Goal: Task Accomplishment & Management: Use online tool/utility

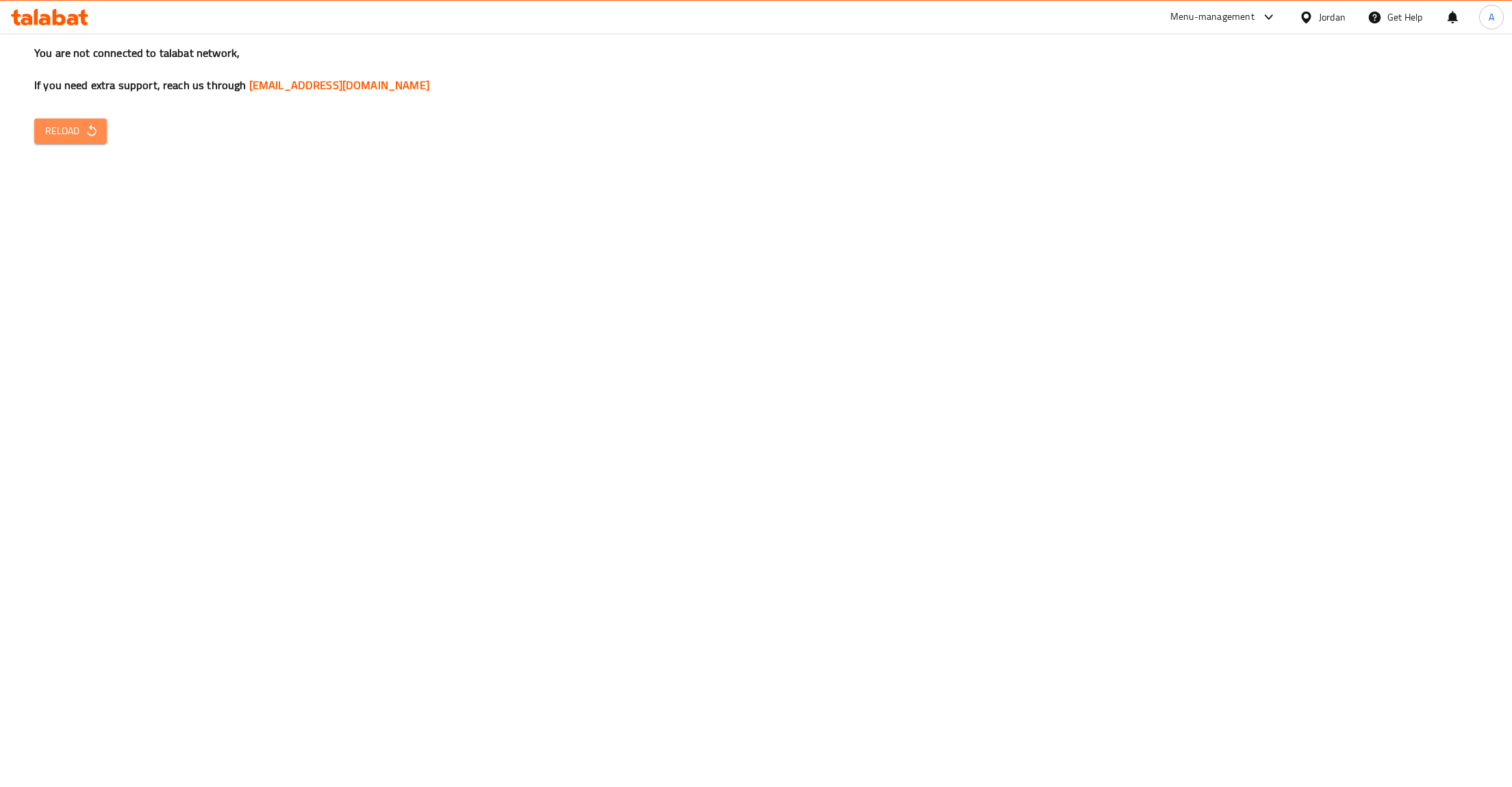
click at [83, 130] on span "Reload" at bounding box center [70, 131] width 51 height 17
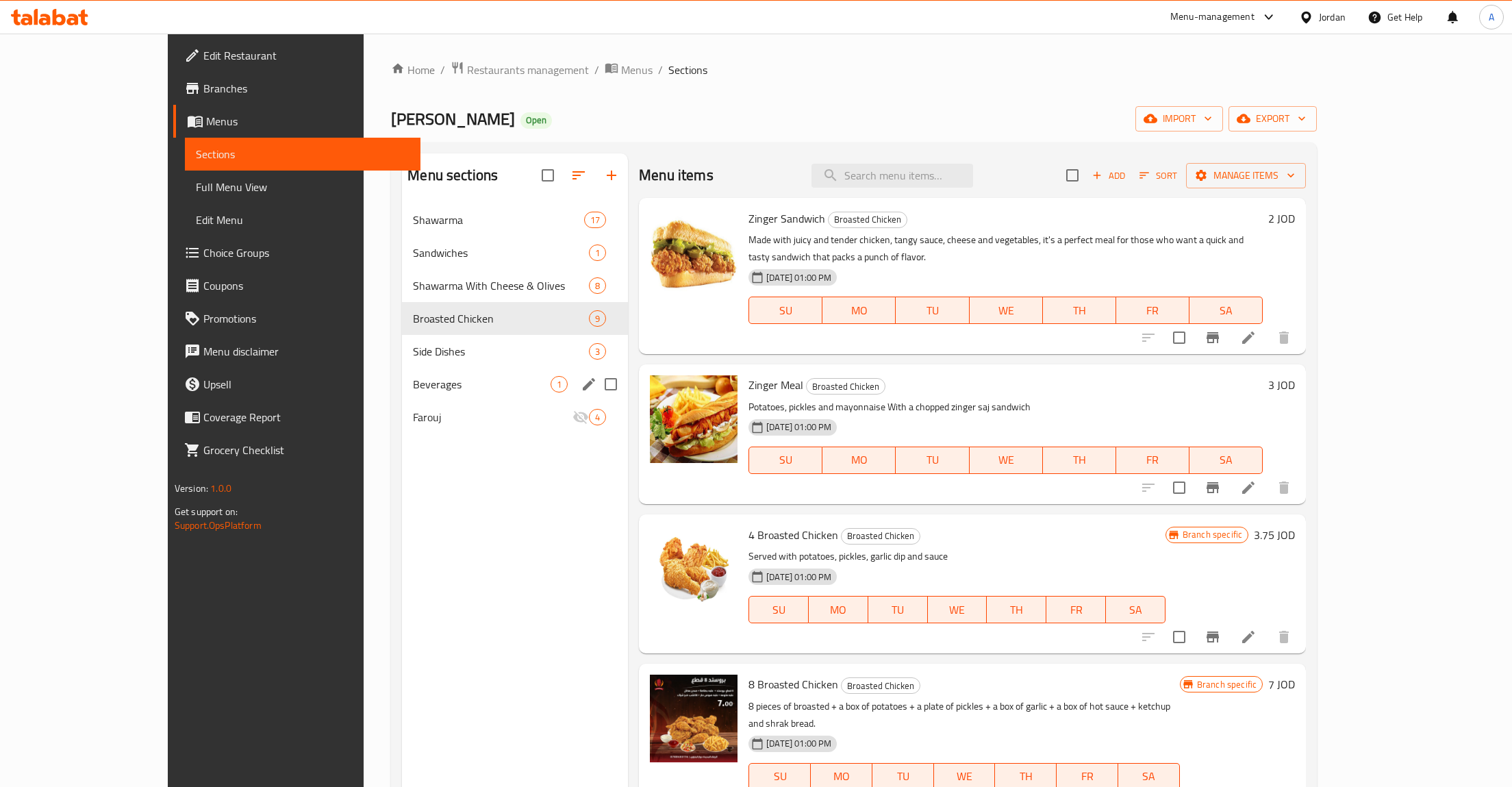
scroll to position [377, 0]
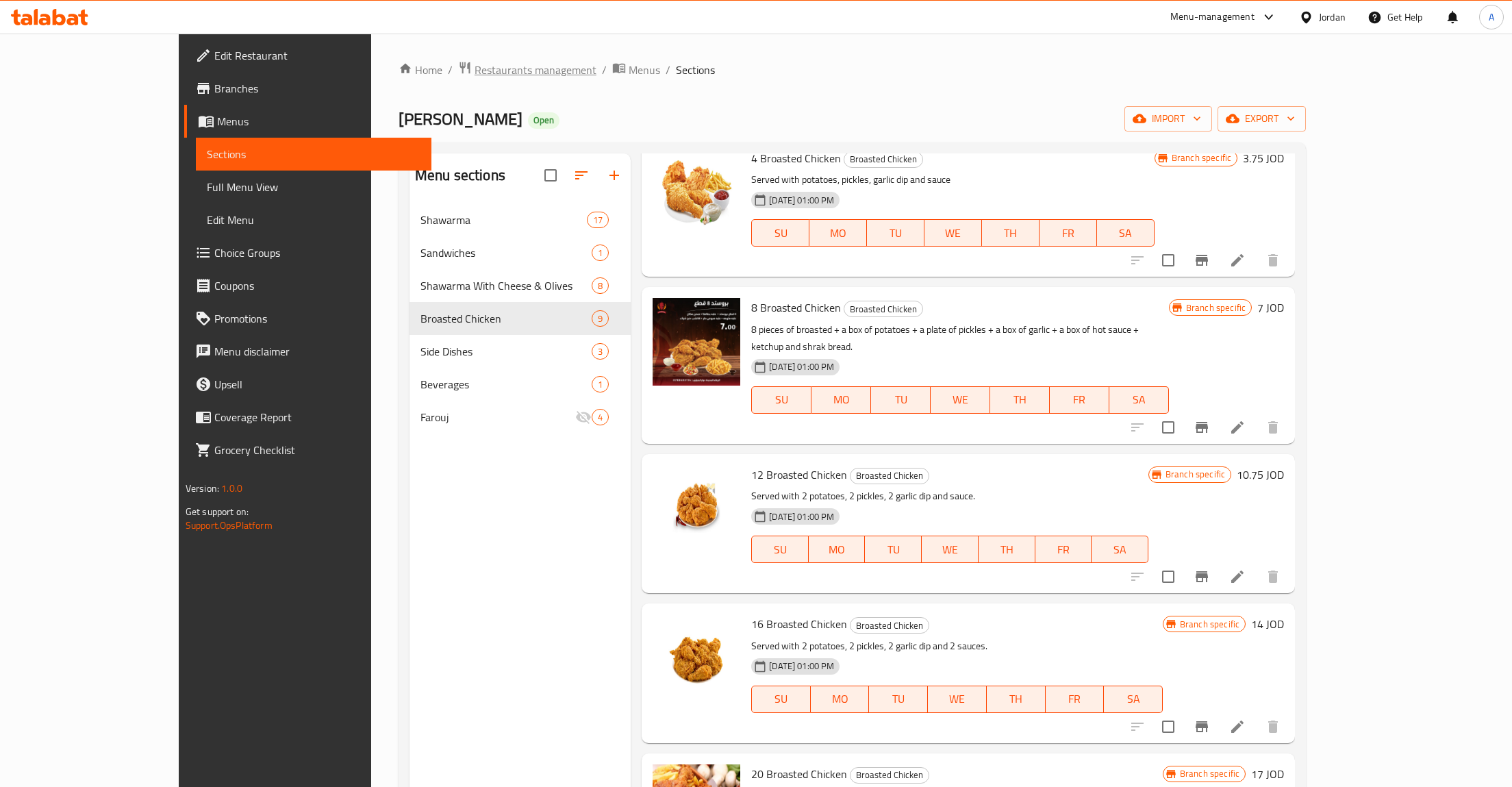
click at [475, 72] on span "Restaurants management" at bounding box center [535, 69] width 122 height 17
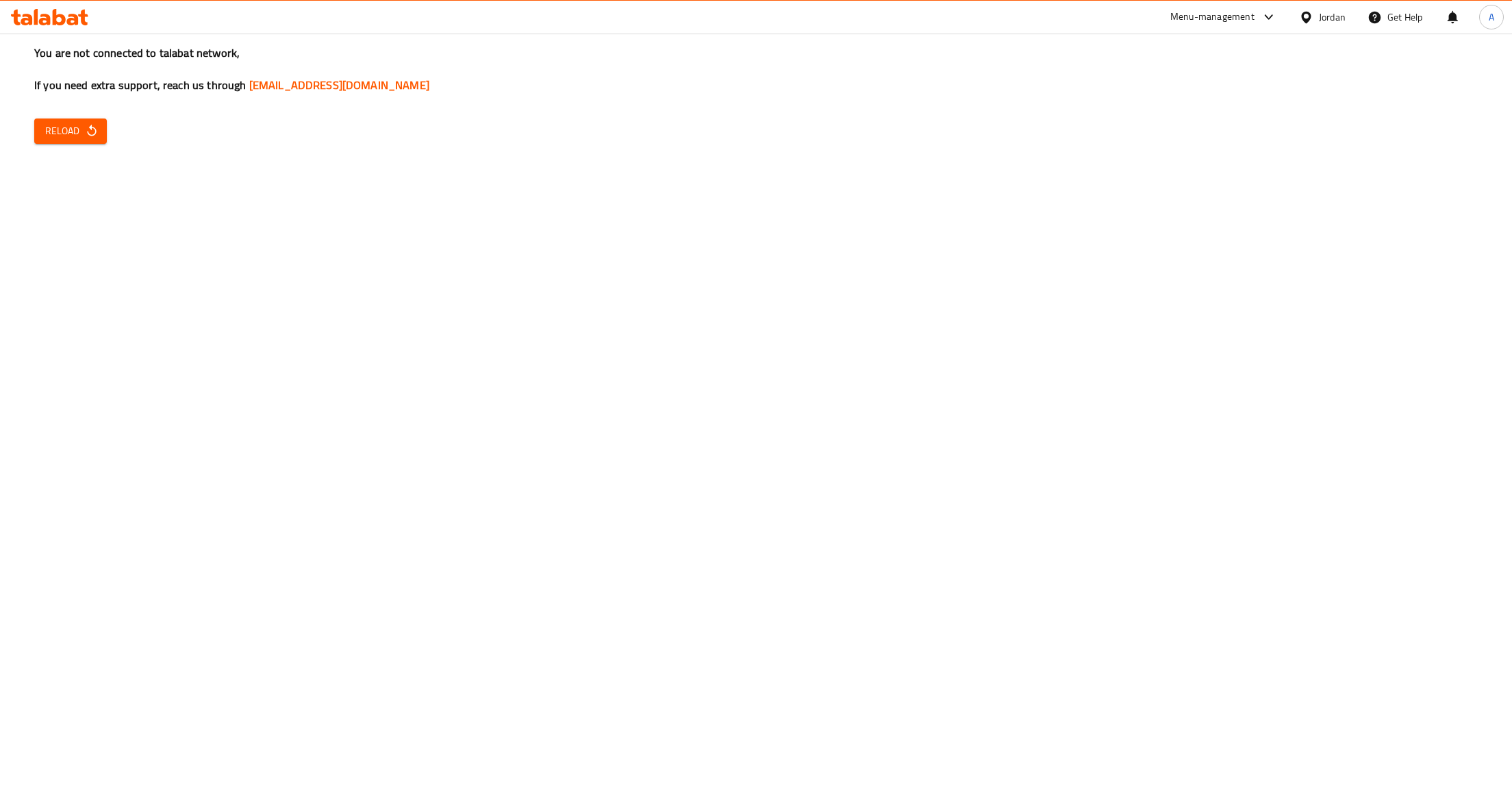
click at [71, 149] on div "You are not connected to talabat network, If you need extra support, reach us t…" at bounding box center [756, 394] width 1512 height 787
click at [71, 130] on span "Reload" at bounding box center [70, 131] width 51 height 17
click at [67, 130] on span "Reload" at bounding box center [70, 131] width 51 height 17
click at [73, 134] on span "Reload" at bounding box center [70, 131] width 51 height 17
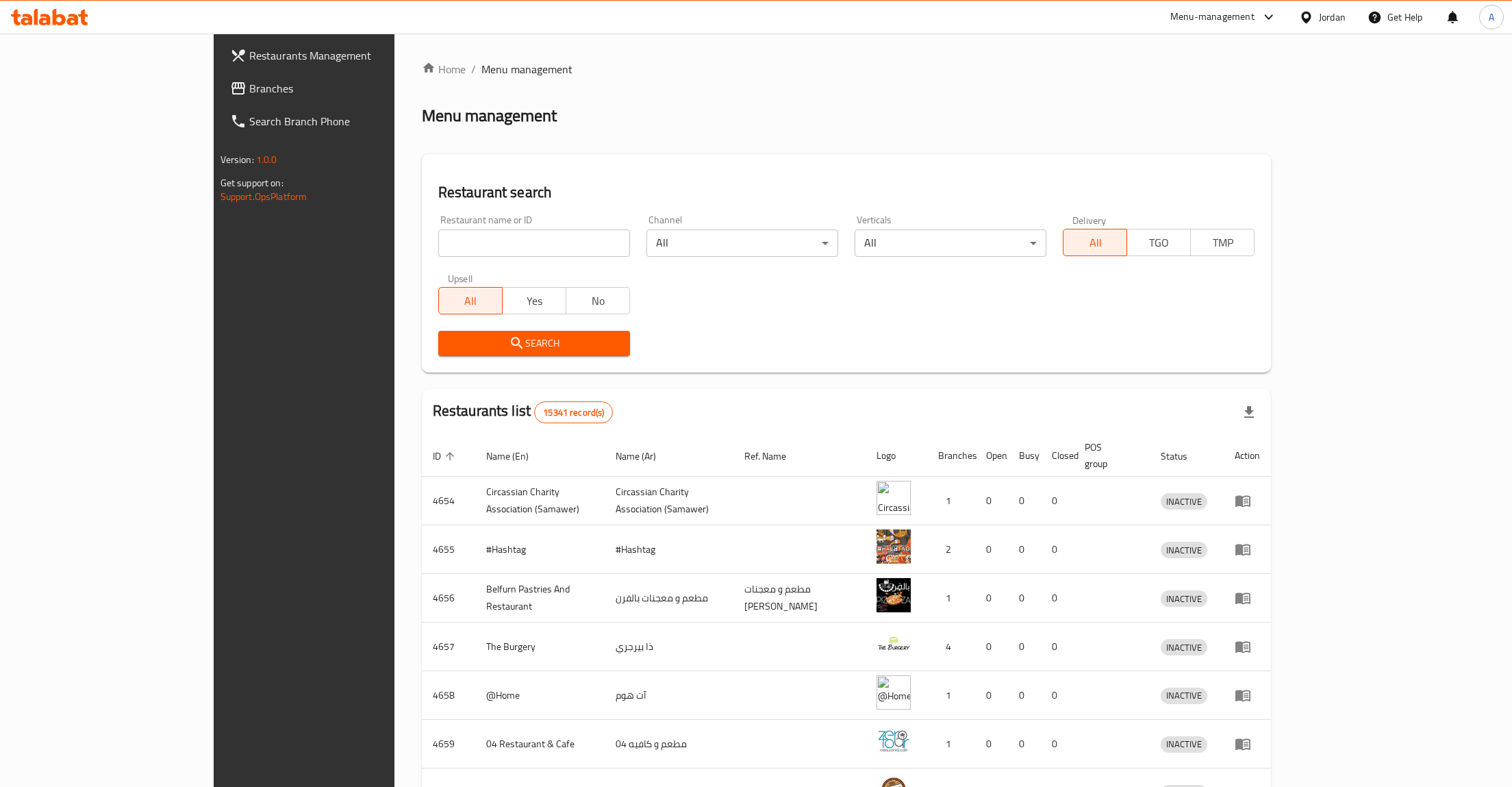
click at [438, 232] on input "search" at bounding box center [534, 244] width 192 height 28
type input "خ"
click at [449, 337] on span "Search" at bounding box center [533, 343] width 169 height 17
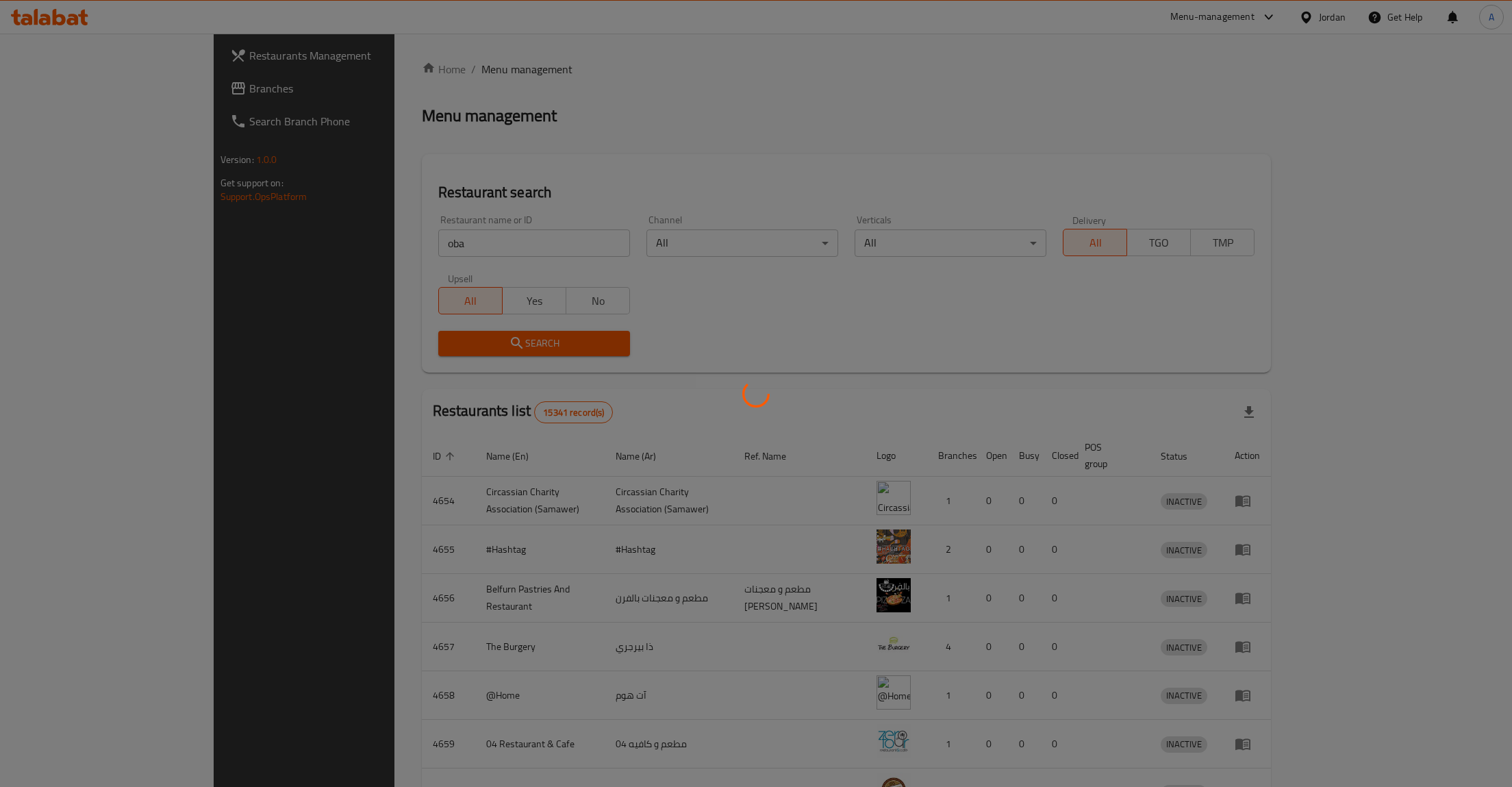
click at [341, 337] on div at bounding box center [756, 394] width 1512 height 787
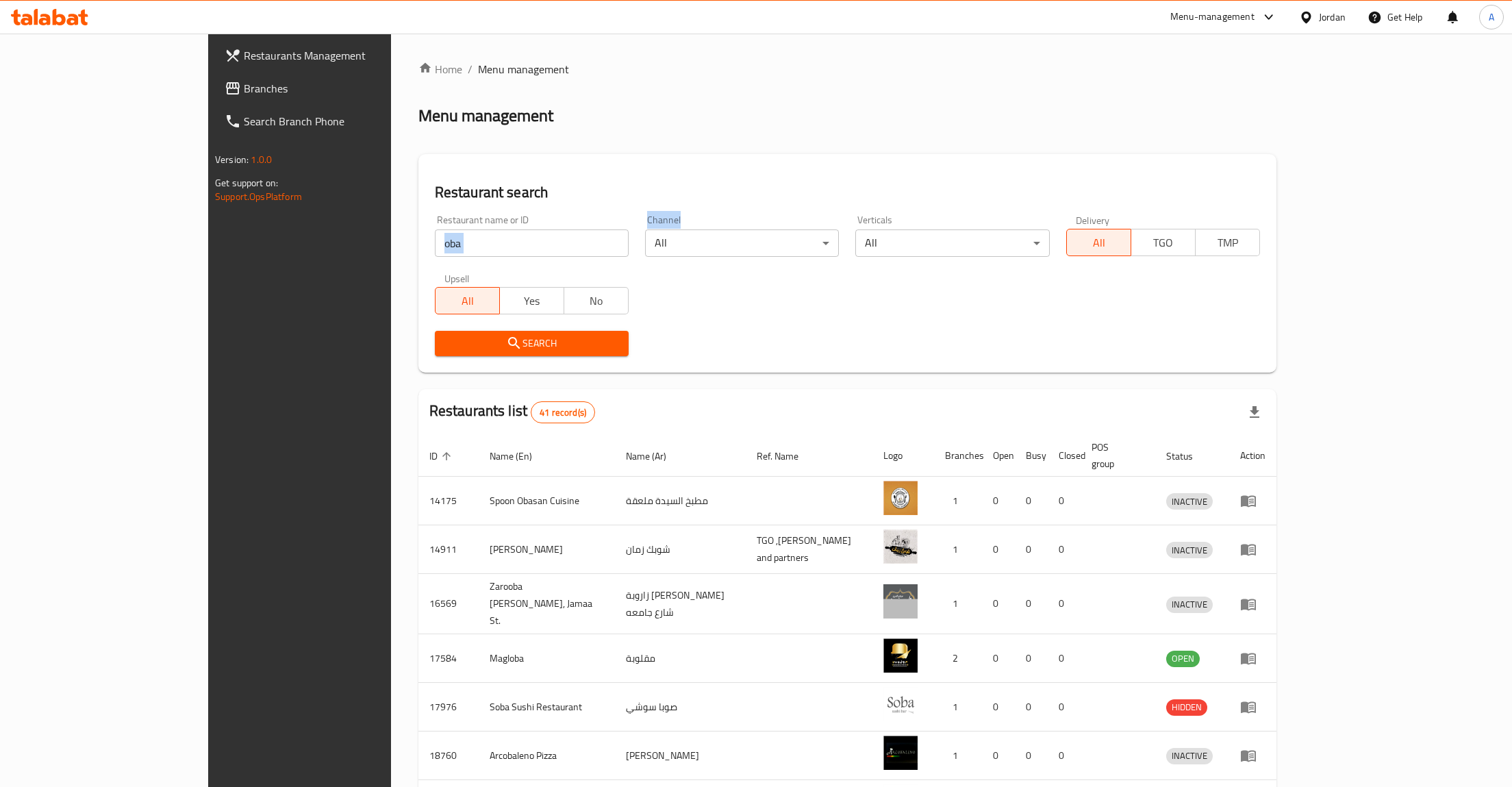
click at [427, 261] on div "Restaurant name or ID oba Restaurant name or ID Channel All ​ Verticals All ​ D…" at bounding box center [847, 285] width 841 height 158
click at [435, 239] on input "oba" at bounding box center [532, 244] width 194 height 28
type input "obada"
click at [446, 341] on span "Search" at bounding box center [531, 343] width 171 height 17
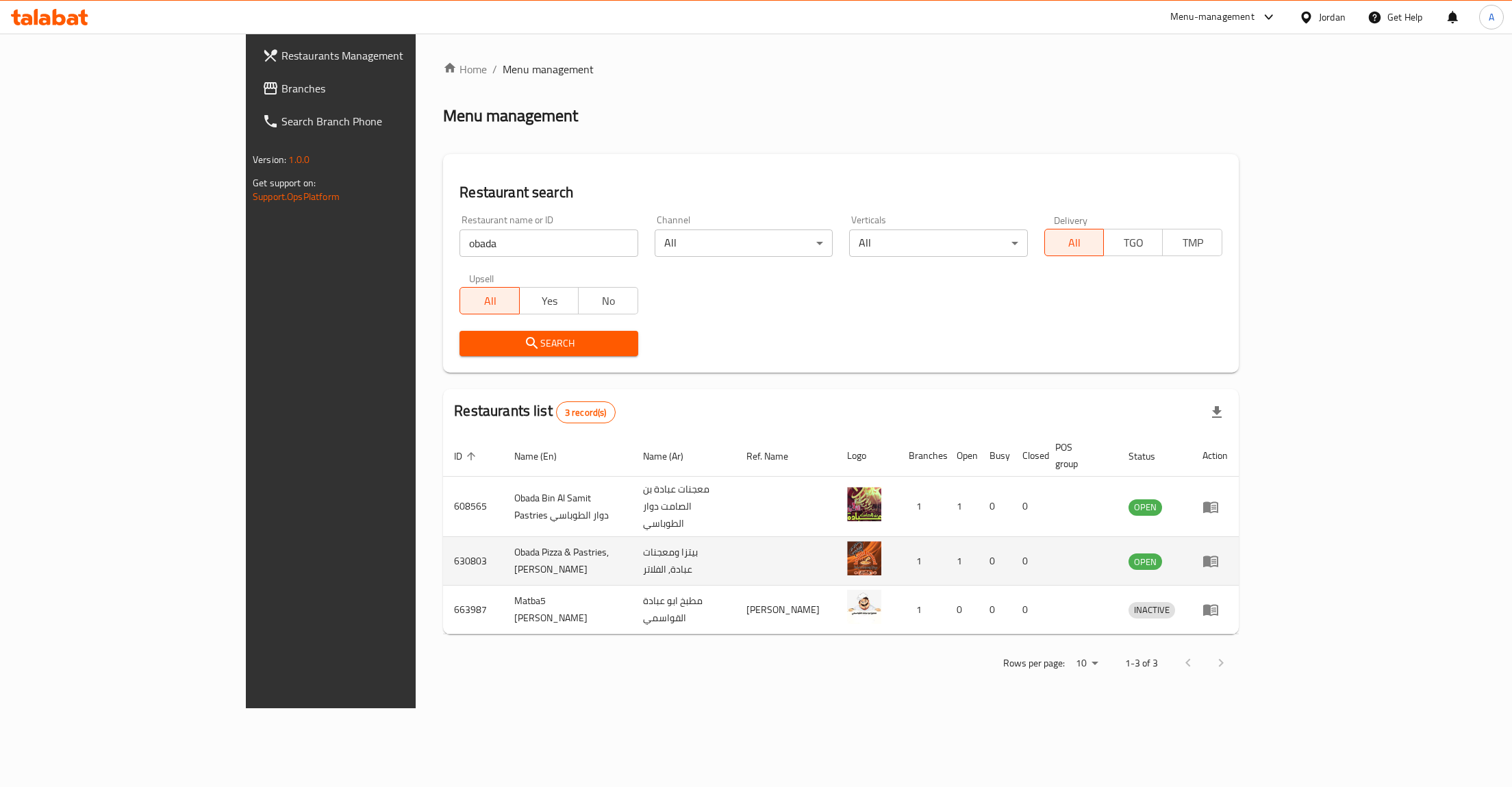
click at [1217, 559] on icon "enhanced table" at bounding box center [1214, 562] width 5 height 6
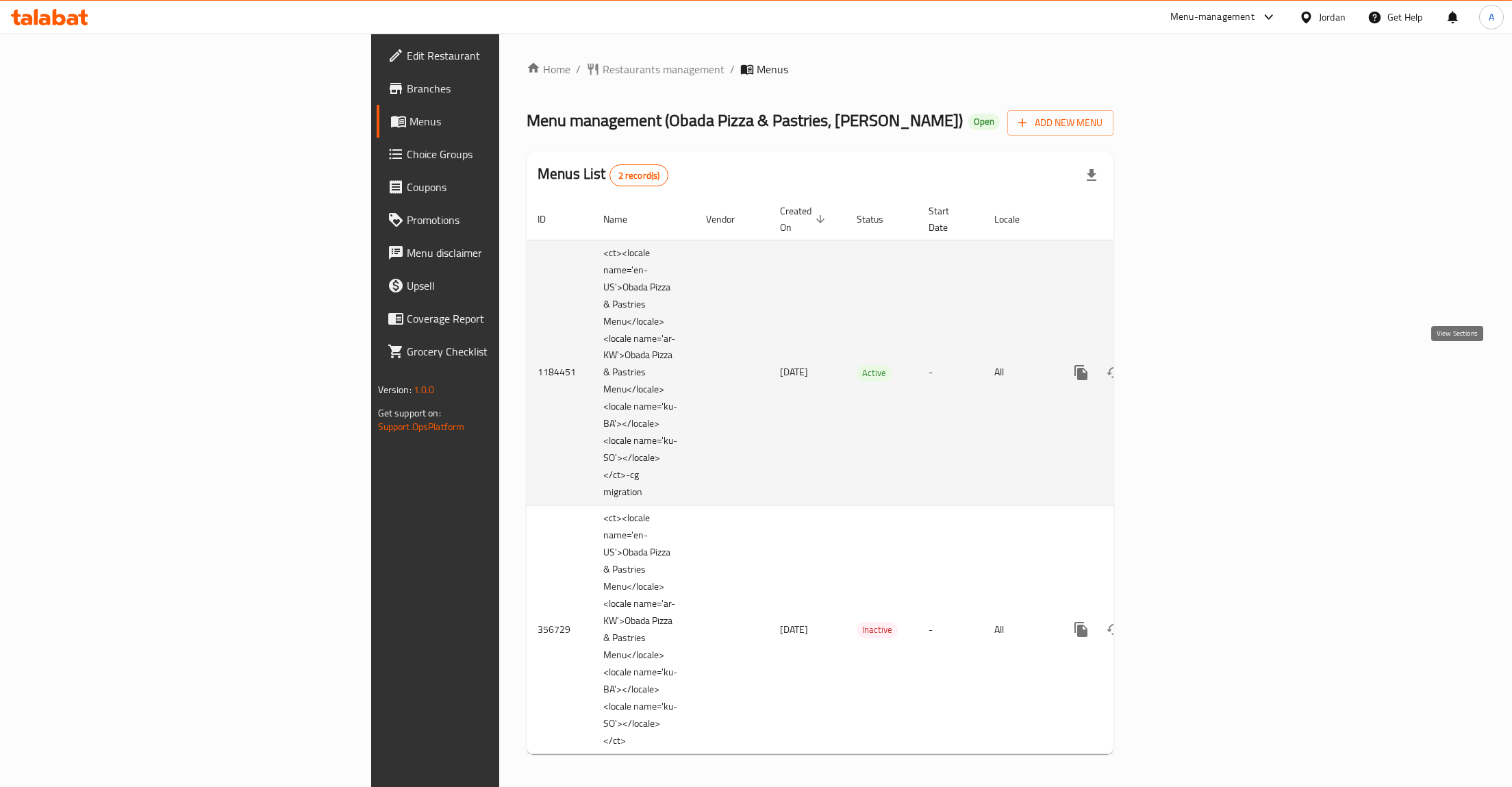
click at [1188, 372] on icon "enhanced table" at bounding box center [1180, 373] width 17 height 17
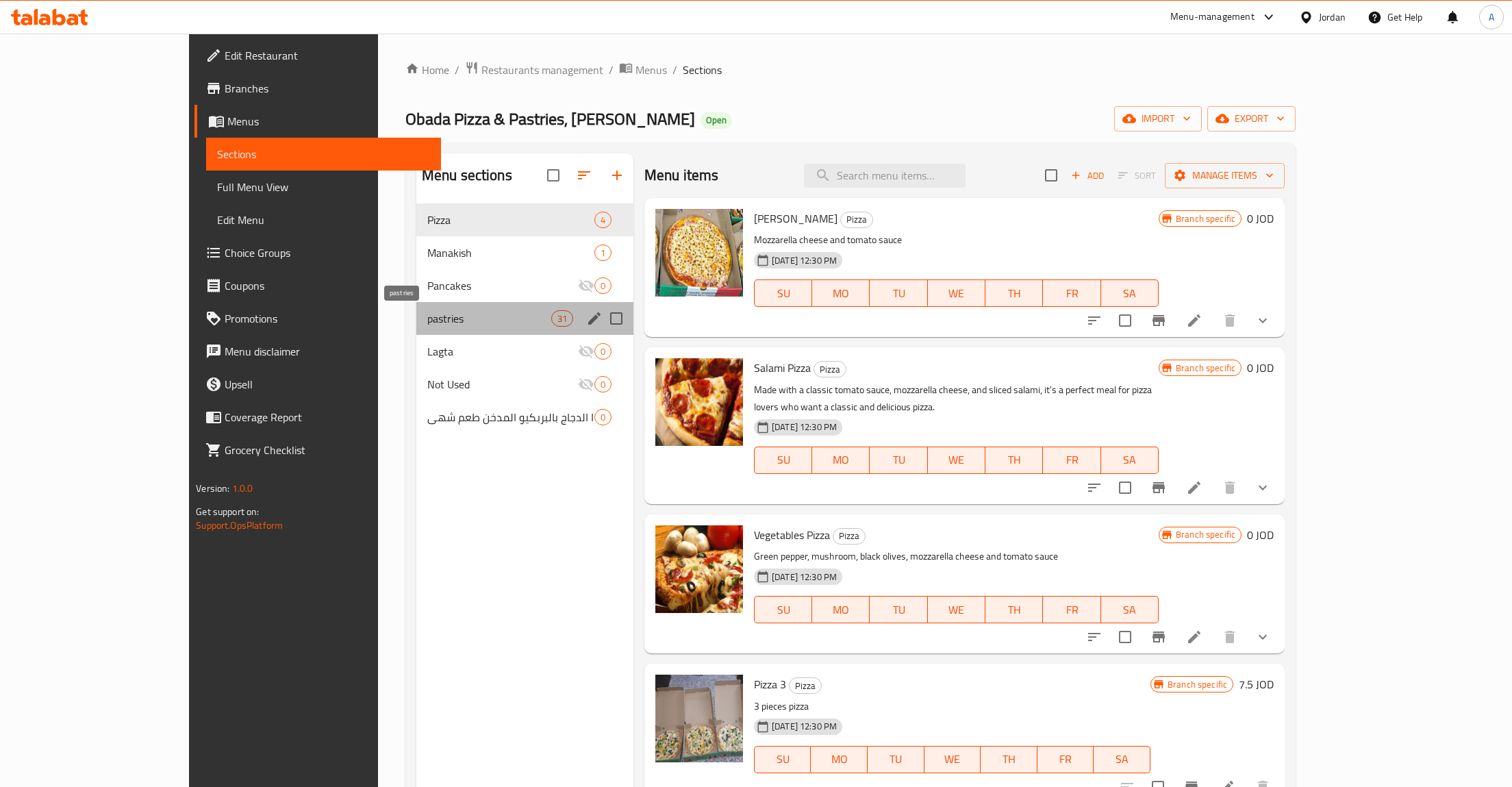
click at [458, 321] on span "pastries" at bounding box center [488, 318] width 124 height 17
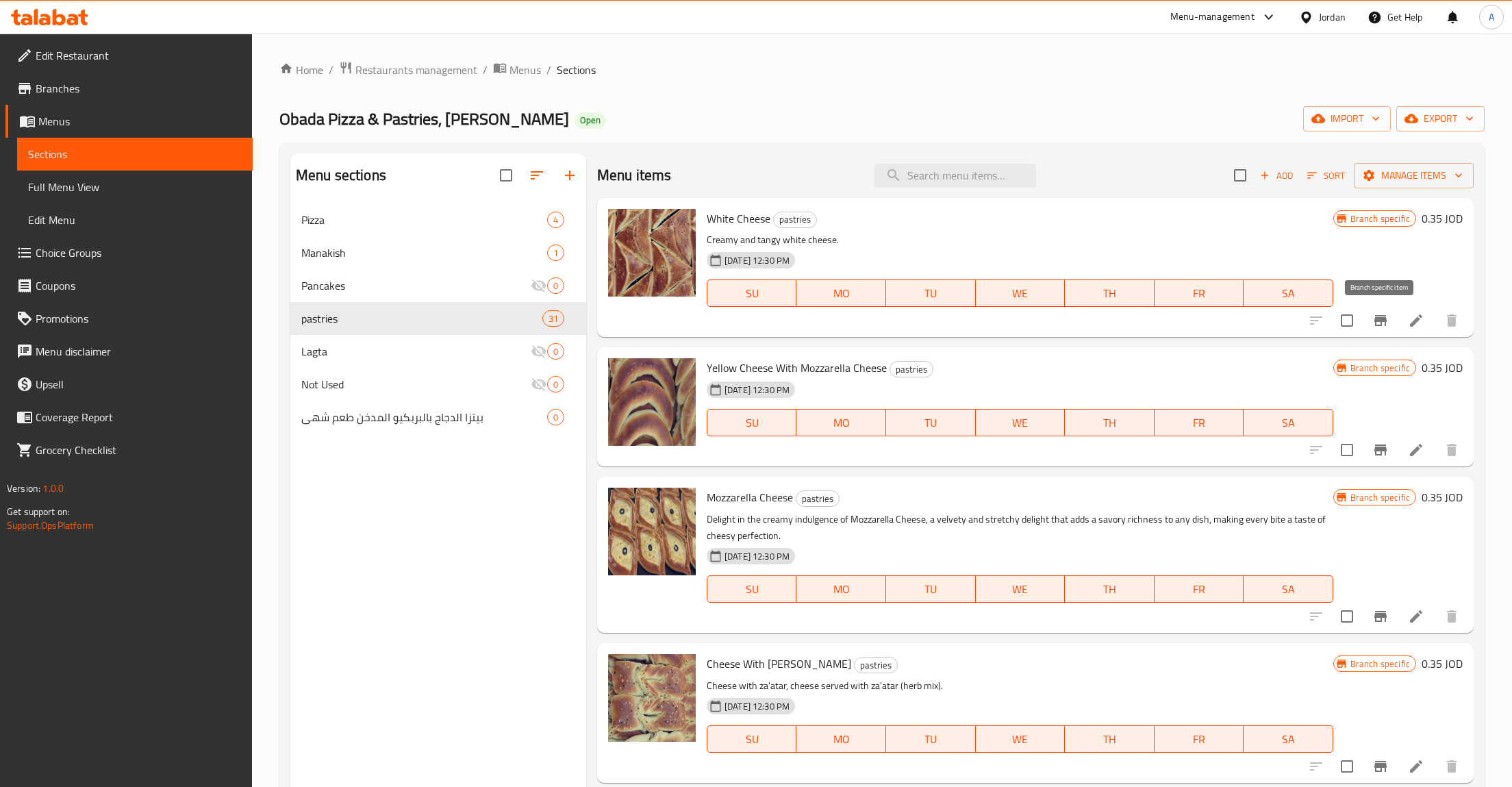
click at [1377, 311] on button "Branch-specific-item" at bounding box center [1380, 320] width 33 height 33
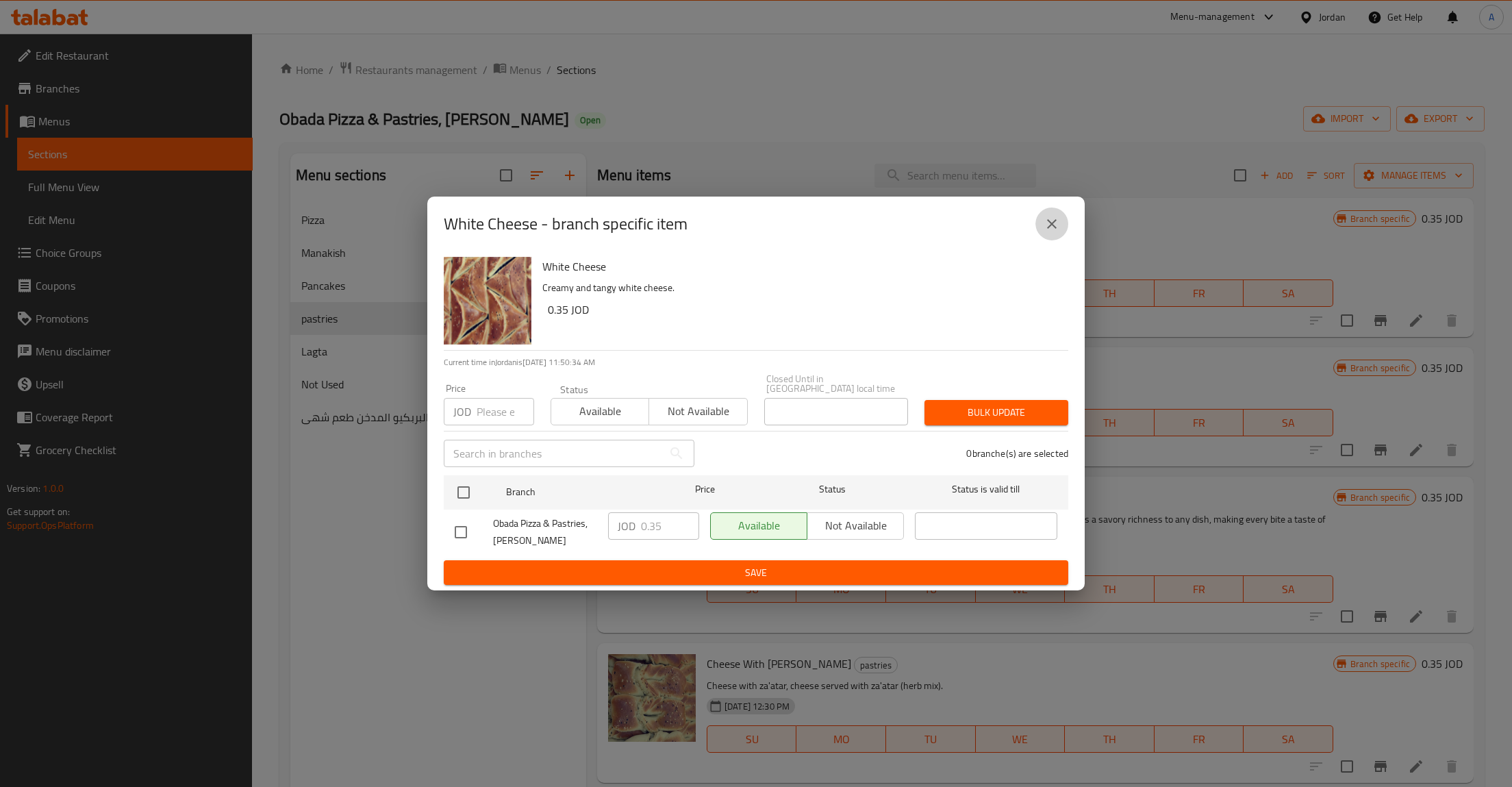
click at [1051, 222] on icon "close" at bounding box center [1051, 224] width 17 height 17
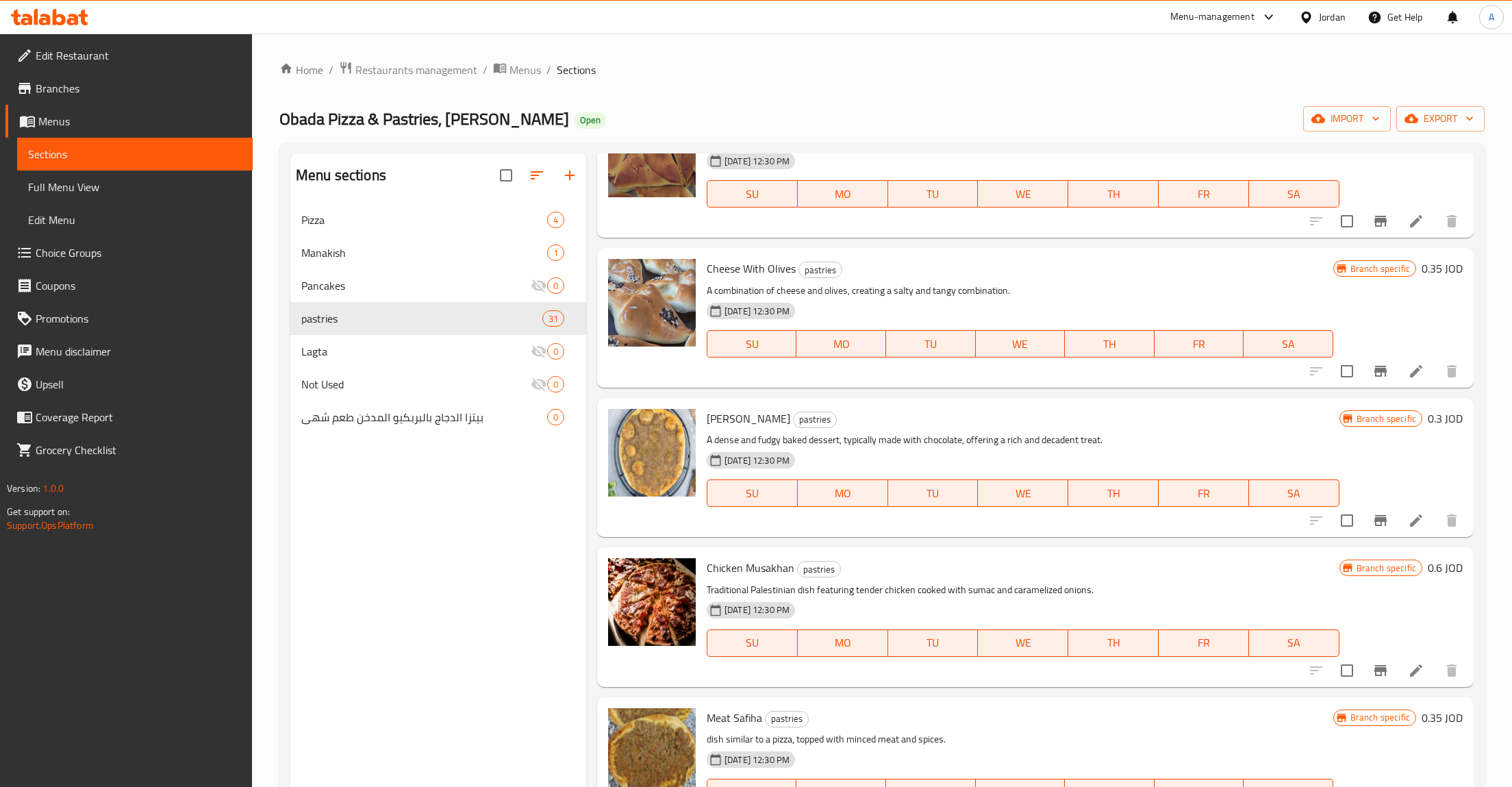
scroll to position [978, 0]
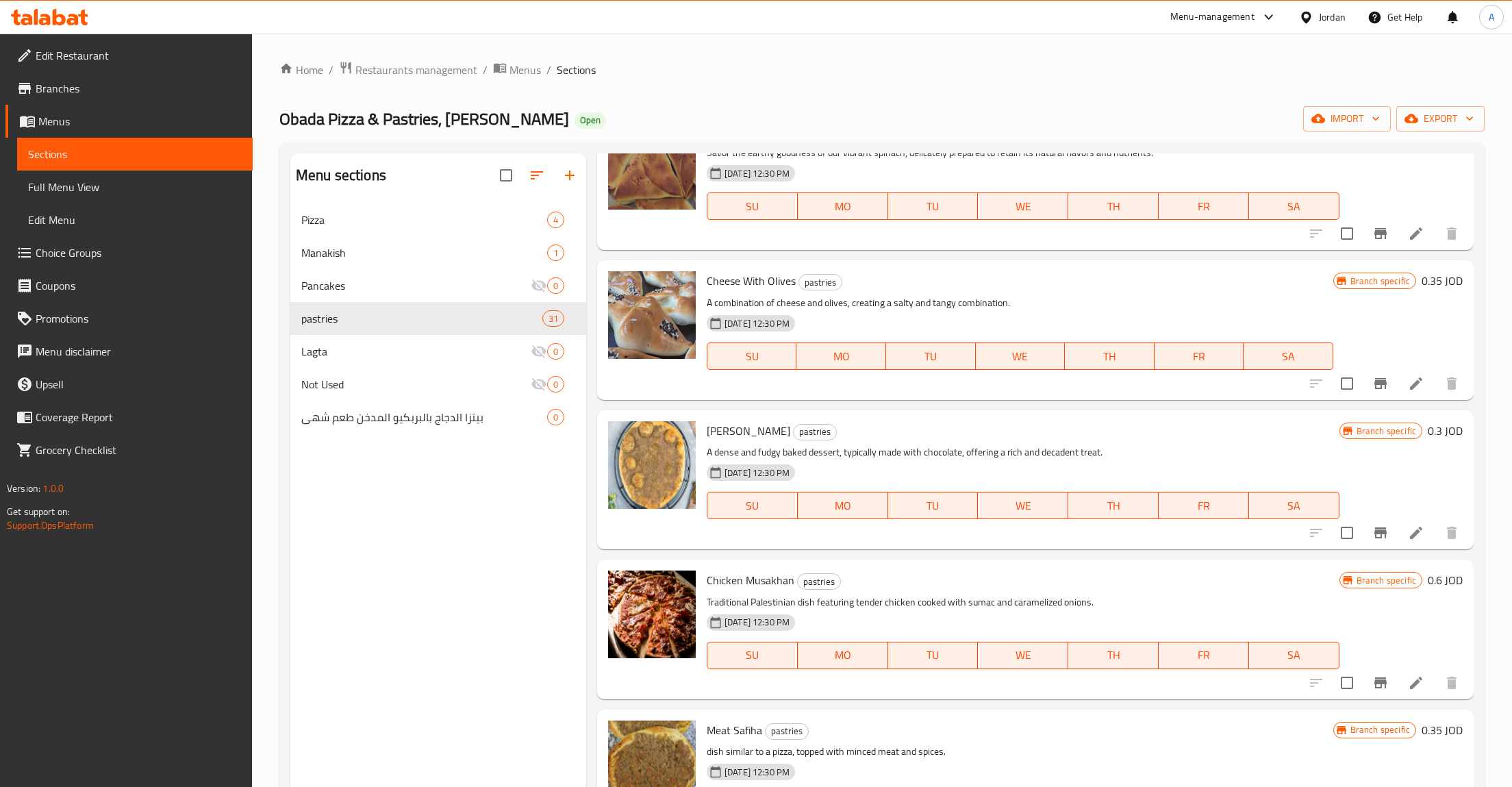
click at [1232, 70] on ol "Home / Restaurants management / Menus / Sections" at bounding box center [882, 70] width 1205 height 18
click at [529, 174] on icon "button" at bounding box center [537, 175] width 17 height 17
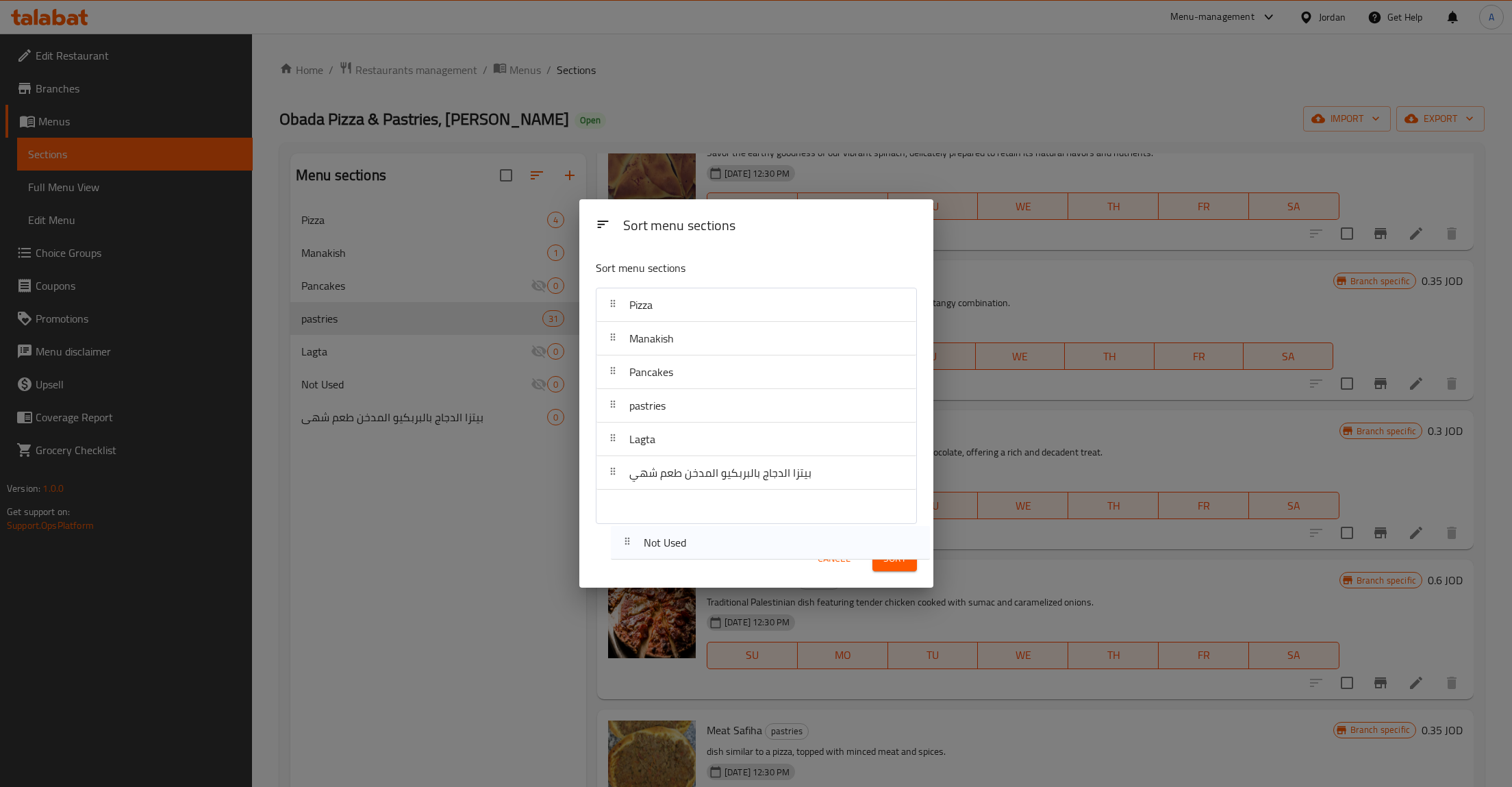
drag, startPoint x: 607, startPoint y: 468, endPoint x: 626, endPoint y: 562, distance: 95.9
click at [626, 562] on div "Sort menu sections Sort menu sections Pizza Manakish Pancakes pastries Lagta No…" at bounding box center [756, 394] width 354 height 389
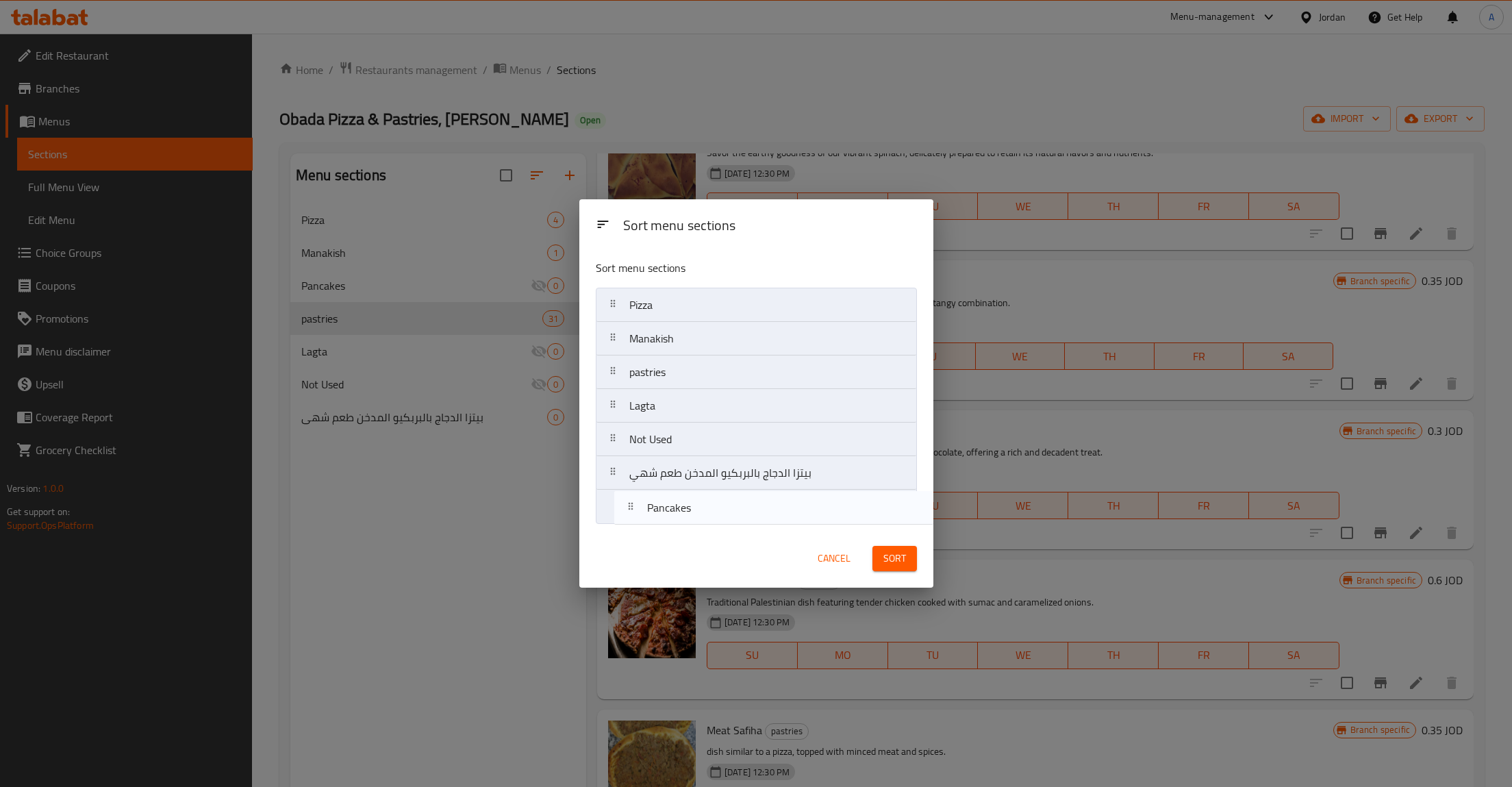
drag, startPoint x: 608, startPoint y: 369, endPoint x: 628, endPoint y: 510, distance: 142.4
click at [628, 510] on nav "Pizza Manakish Pancakes pastries Lagta Not Used بيتزا الدجاج بالبربكيو المدخن ط…" at bounding box center [756, 405] width 321 height 236
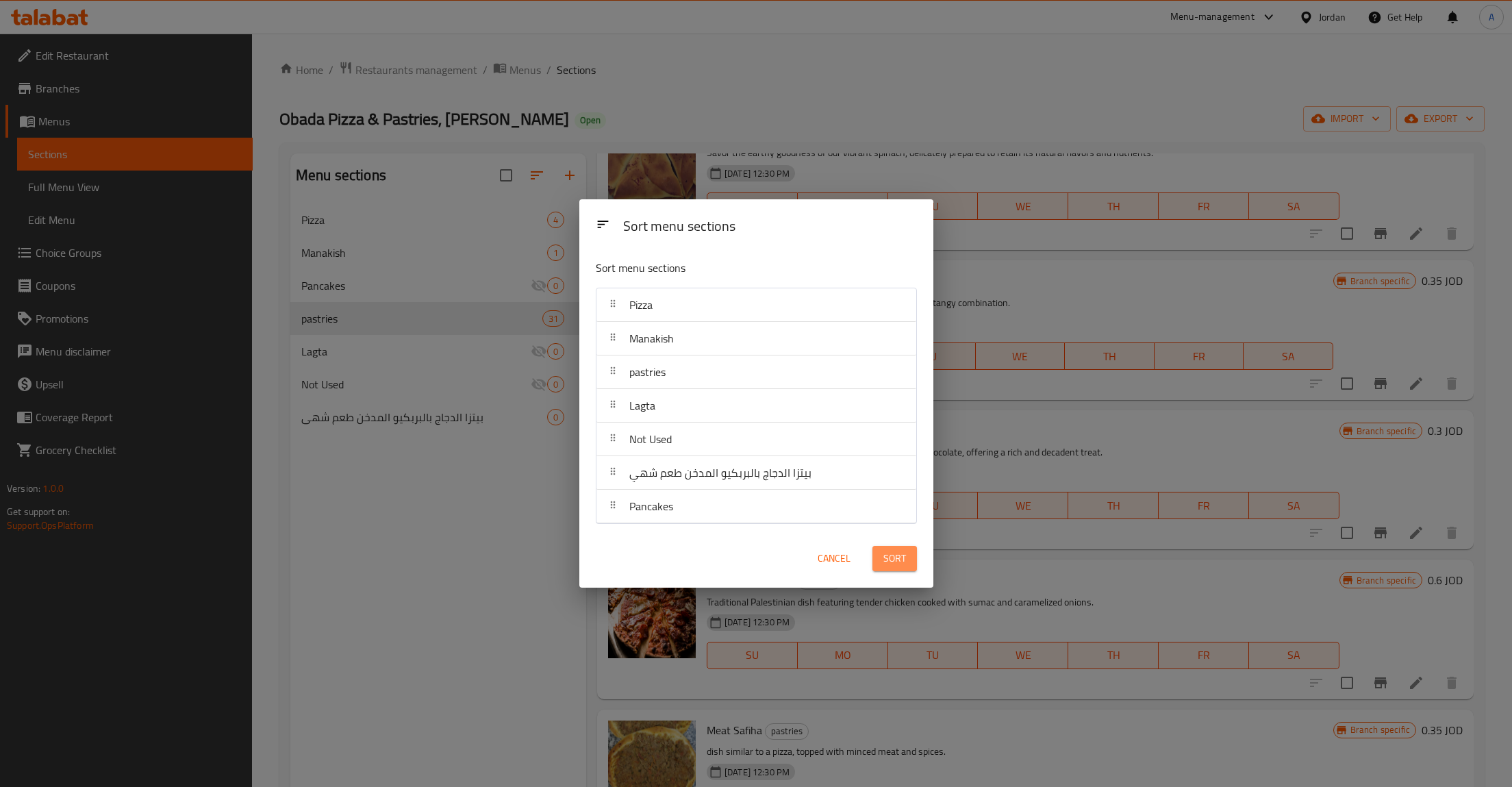
click at [881, 550] on button "Sort" at bounding box center [895, 559] width 45 height 26
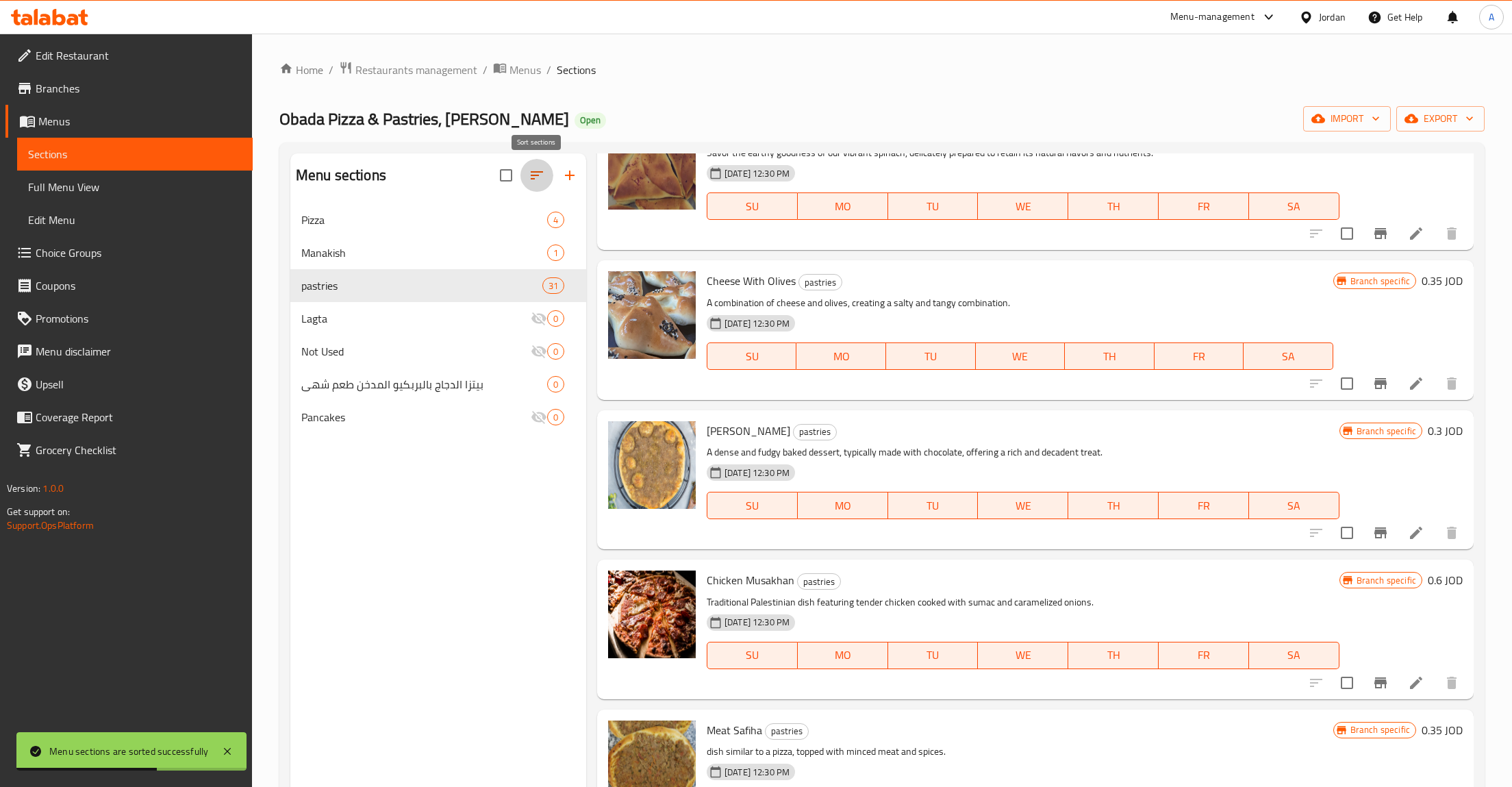
click at [540, 181] on icon "button" at bounding box center [537, 175] width 17 height 17
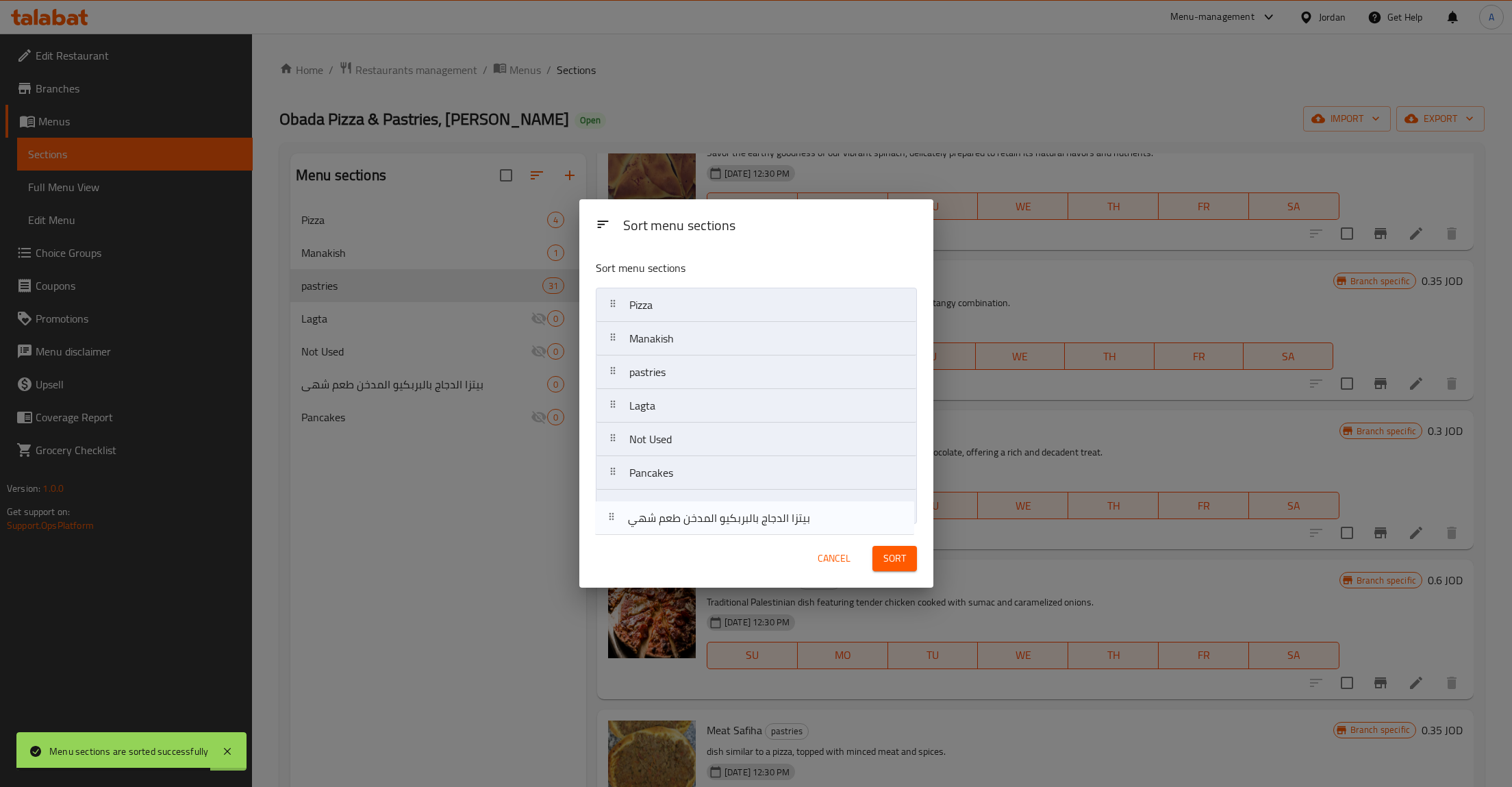
drag, startPoint x: 615, startPoint y: 467, endPoint x: 611, endPoint y: 524, distance: 57.1
click at [611, 524] on nav "Pizza Manakish pastries Lagta Not Used بيتزا الدجاج بالبربكيو المدخن طعم شهي Pa…" at bounding box center [756, 405] width 321 height 236
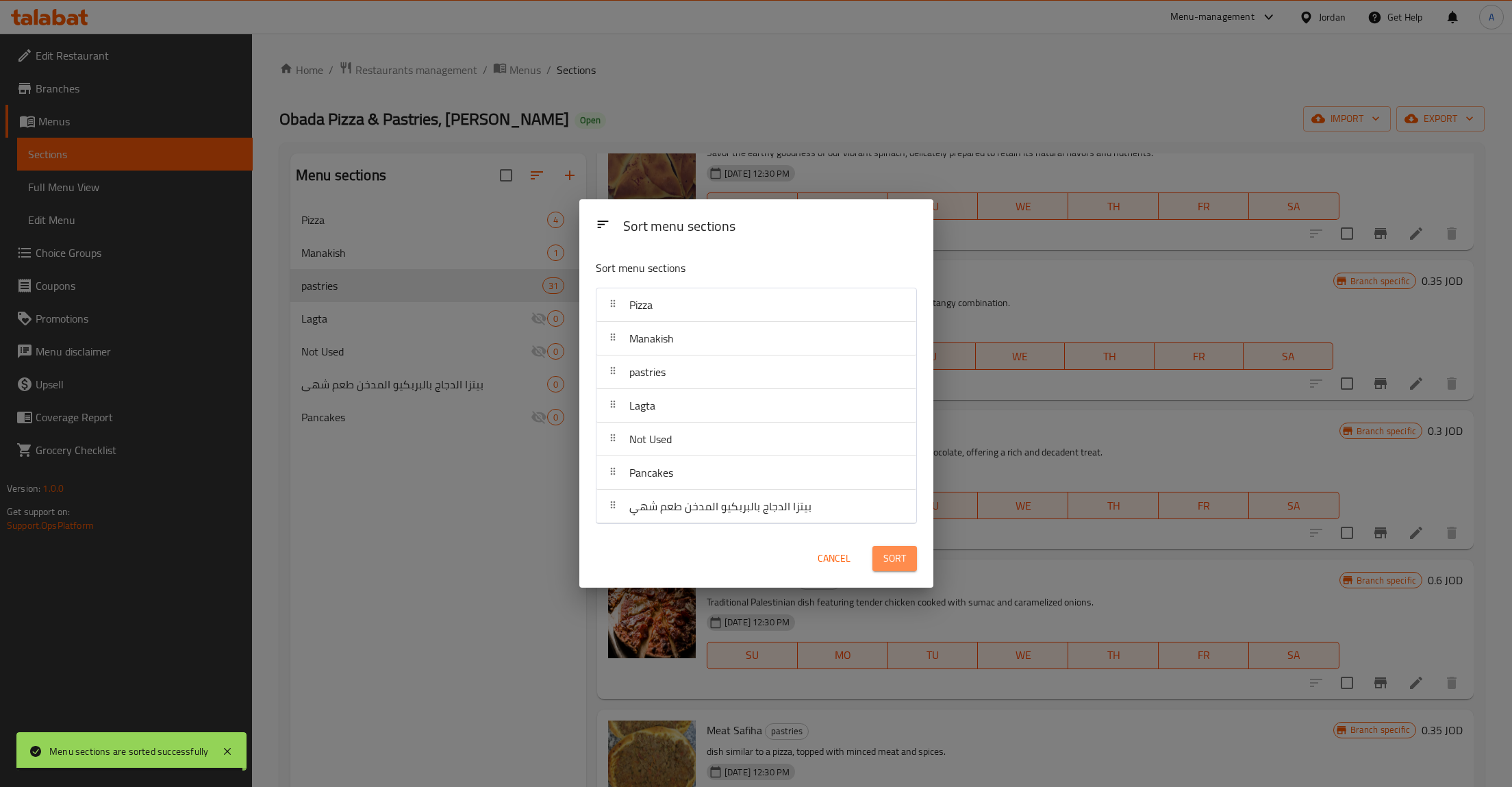
click at [900, 549] on button "Sort" at bounding box center [895, 559] width 45 height 26
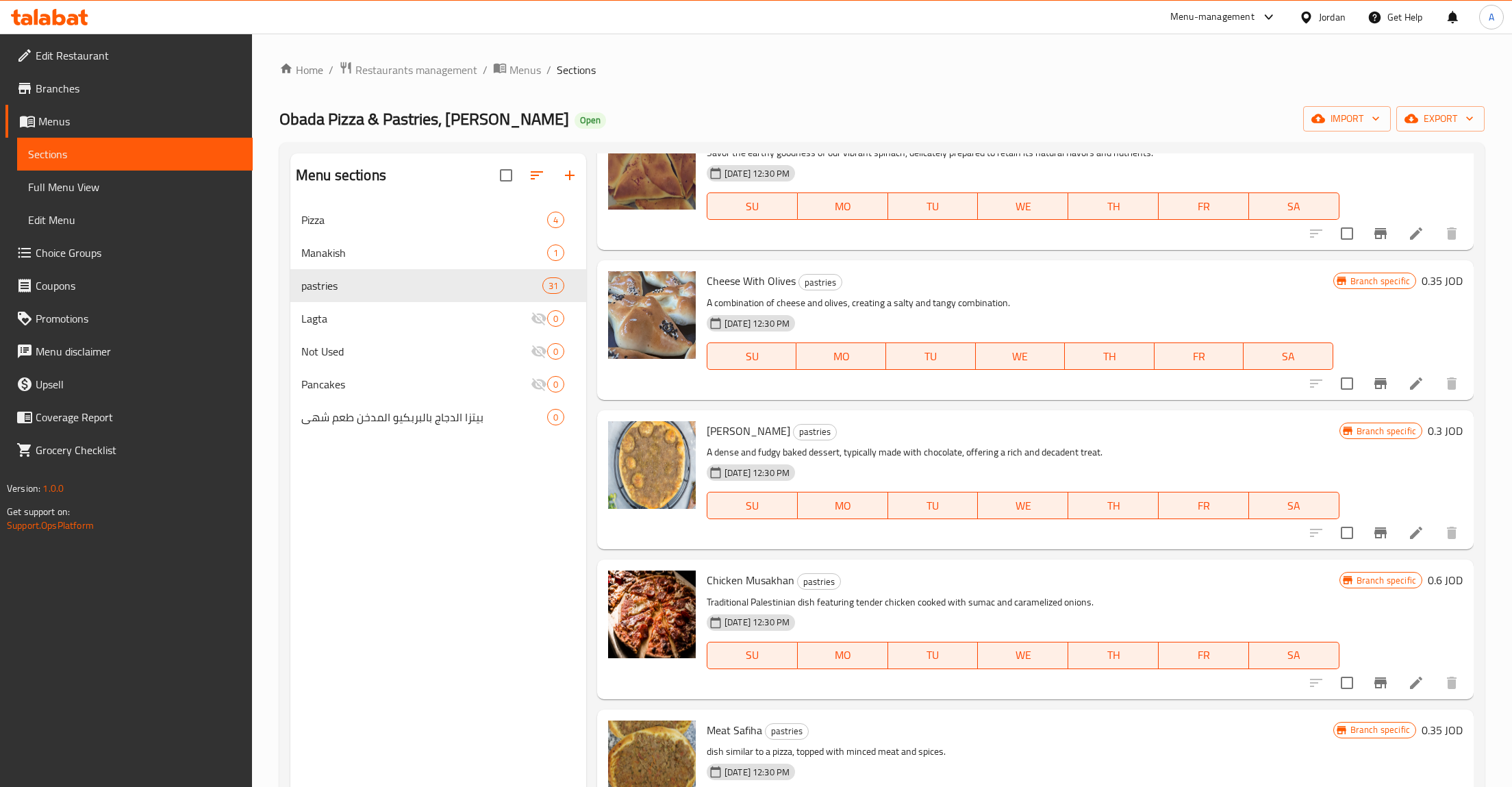
scroll to position [938, 0]
